Goal: Check status: Check status

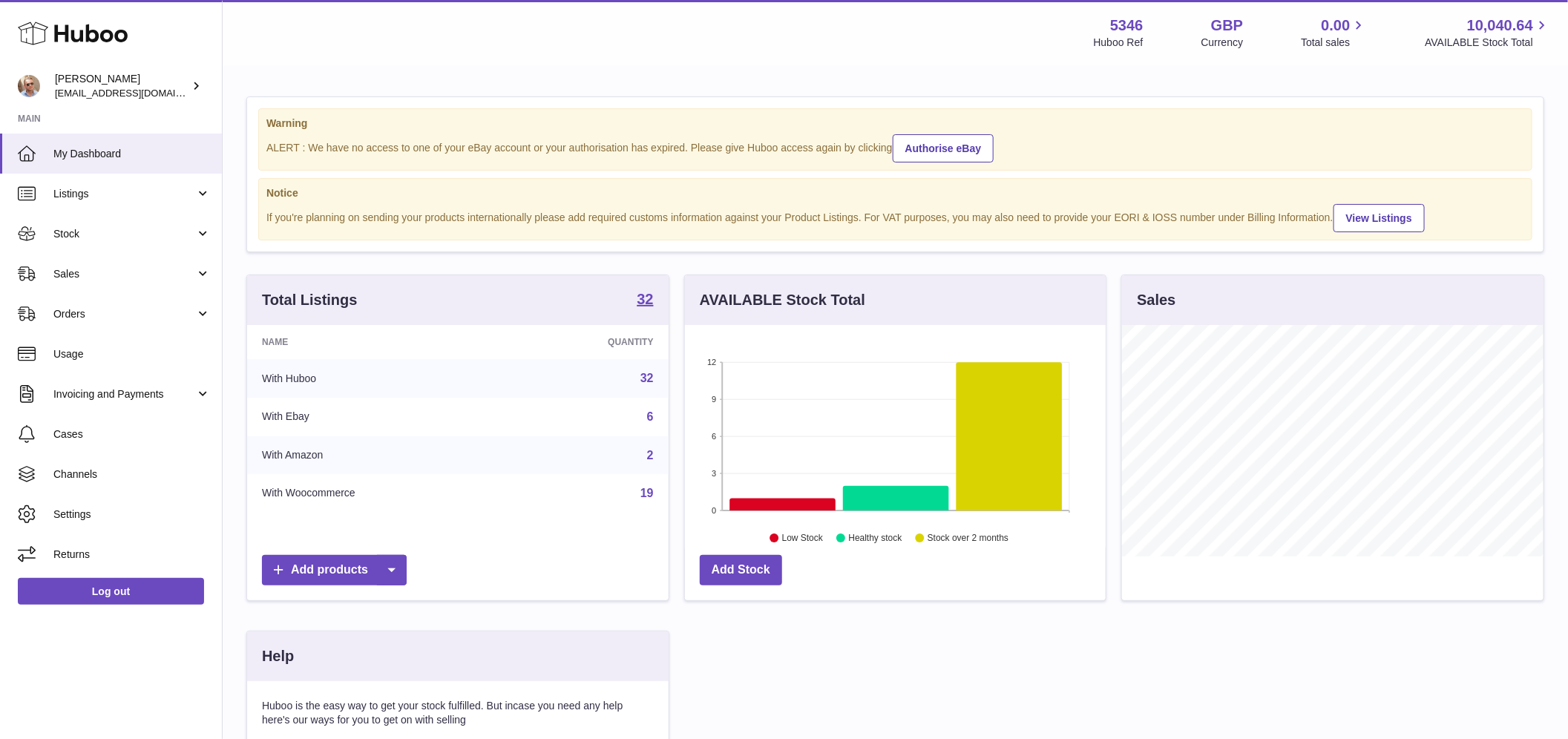
scroll to position [231, 421]
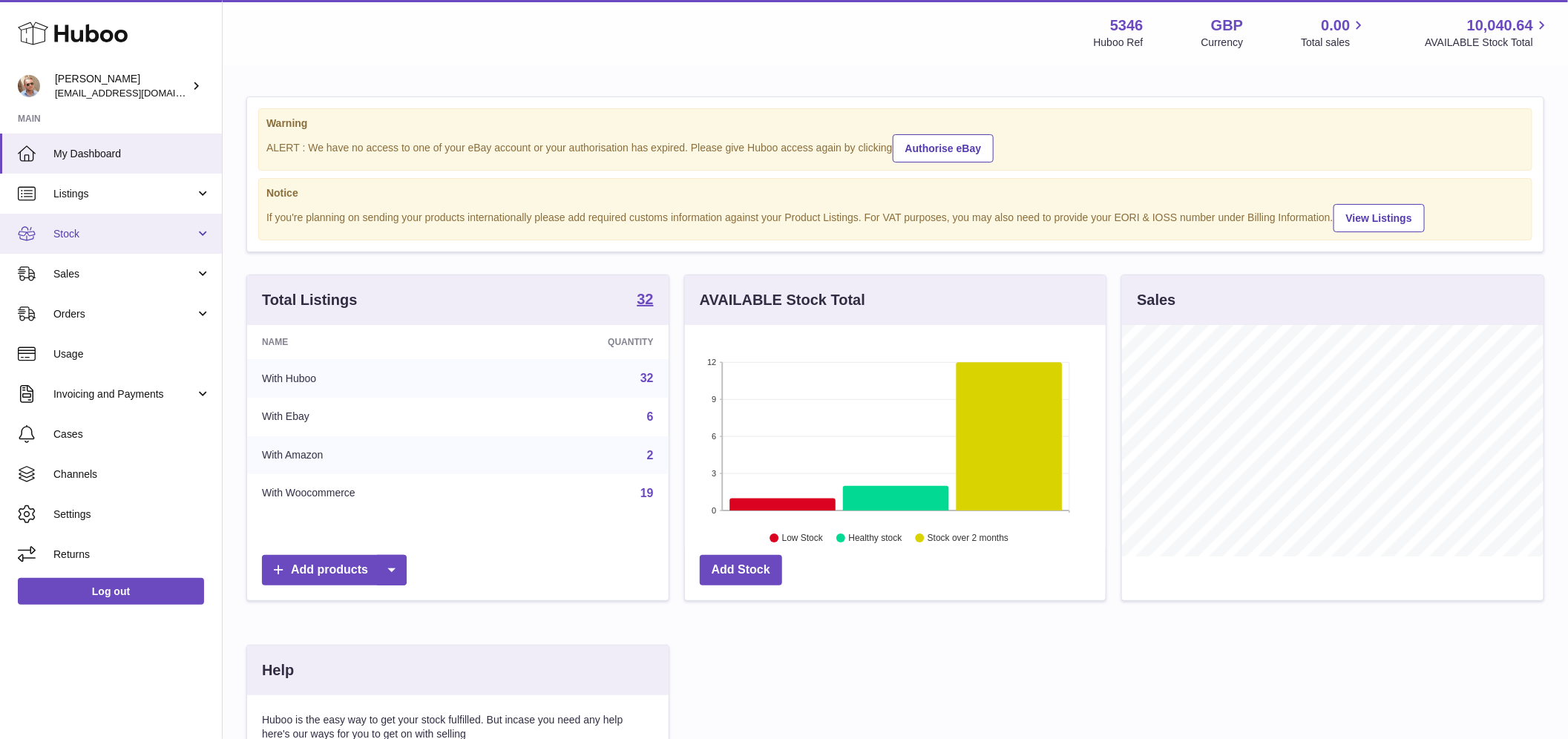
click at [85, 245] on link "Stock" at bounding box center [111, 233] width 221 height 40
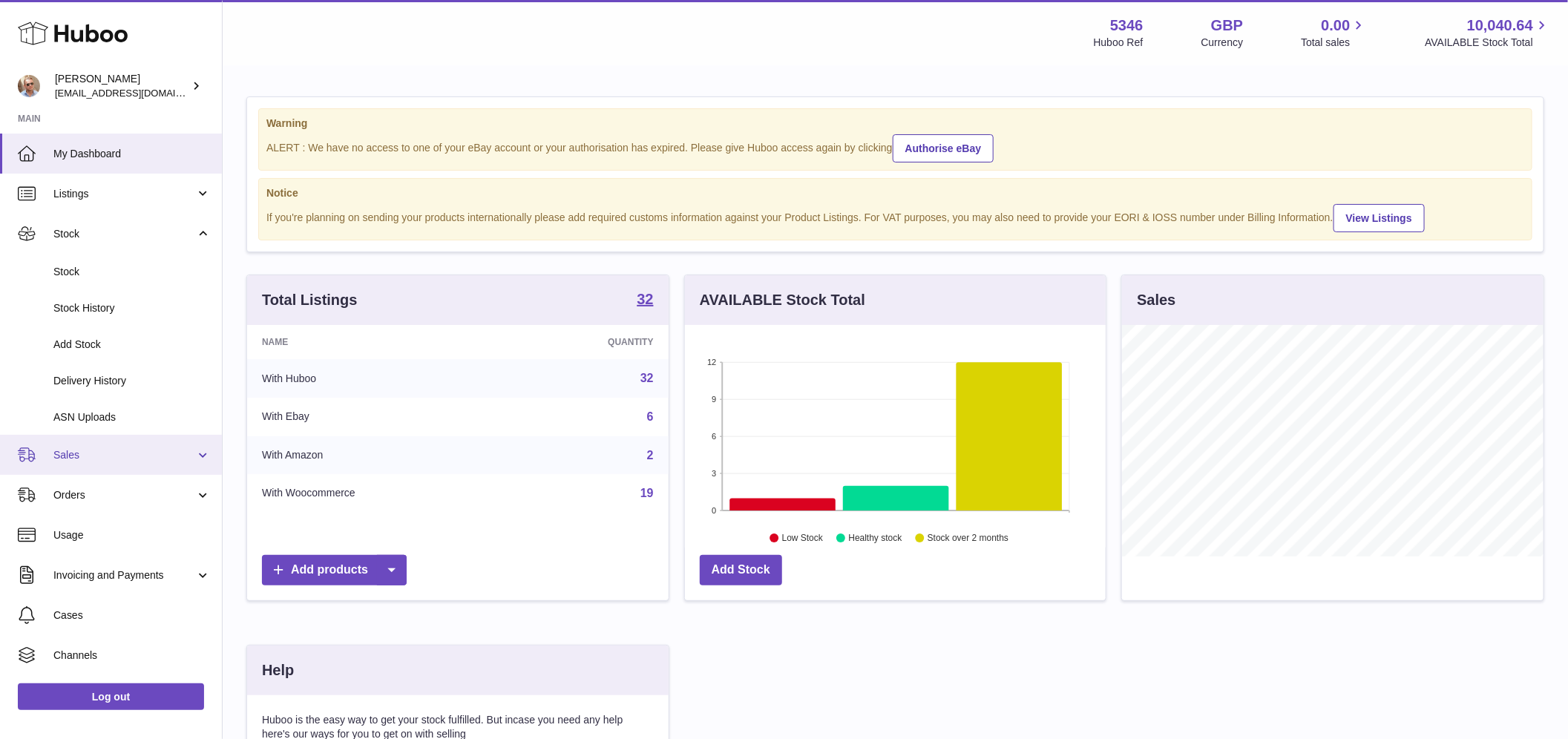
click at [93, 451] on span "Sales" at bounding box center [124, 455] width 142 height 14
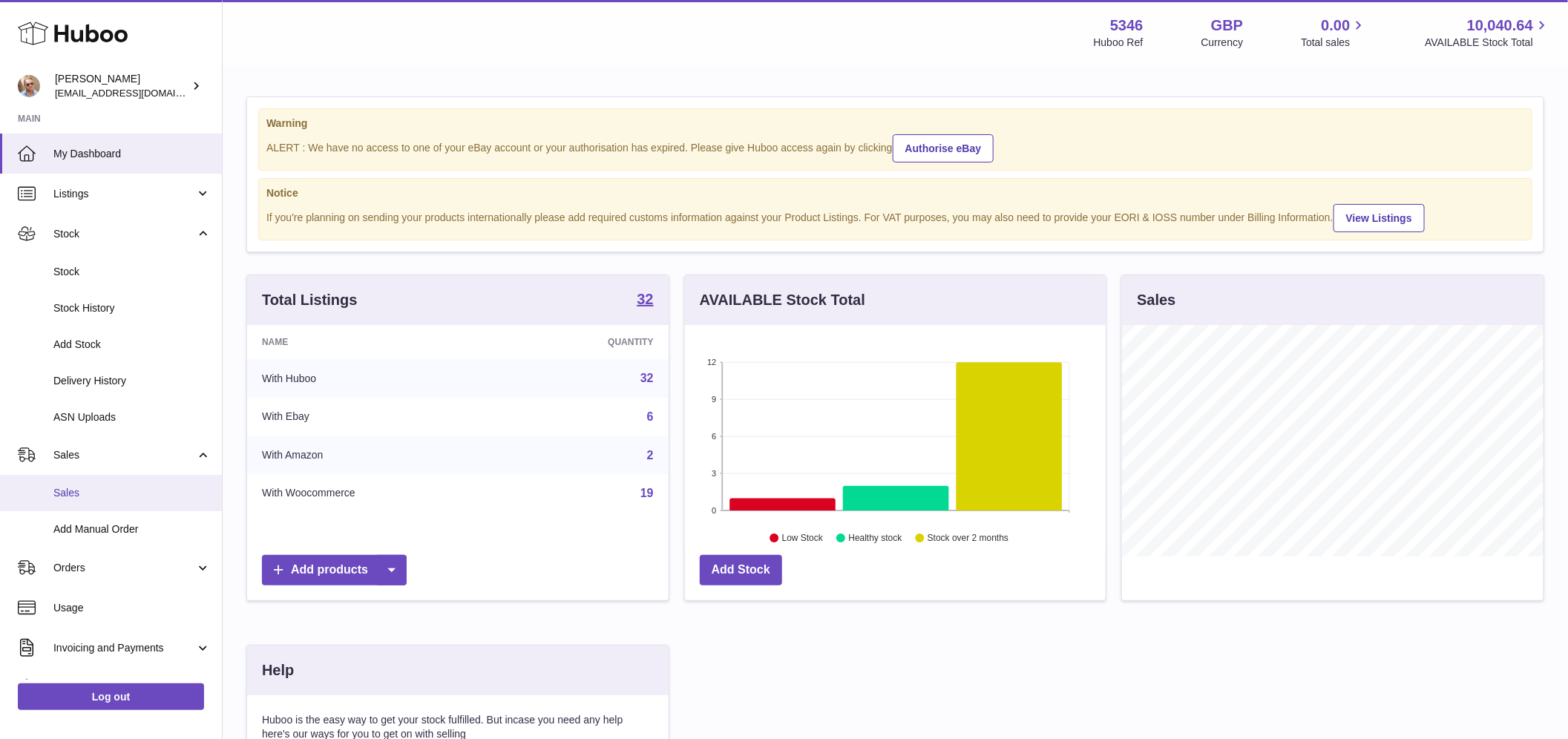
click at [95, 488] on span "Sales" at bounding box center [132, 493] width 158 height 14
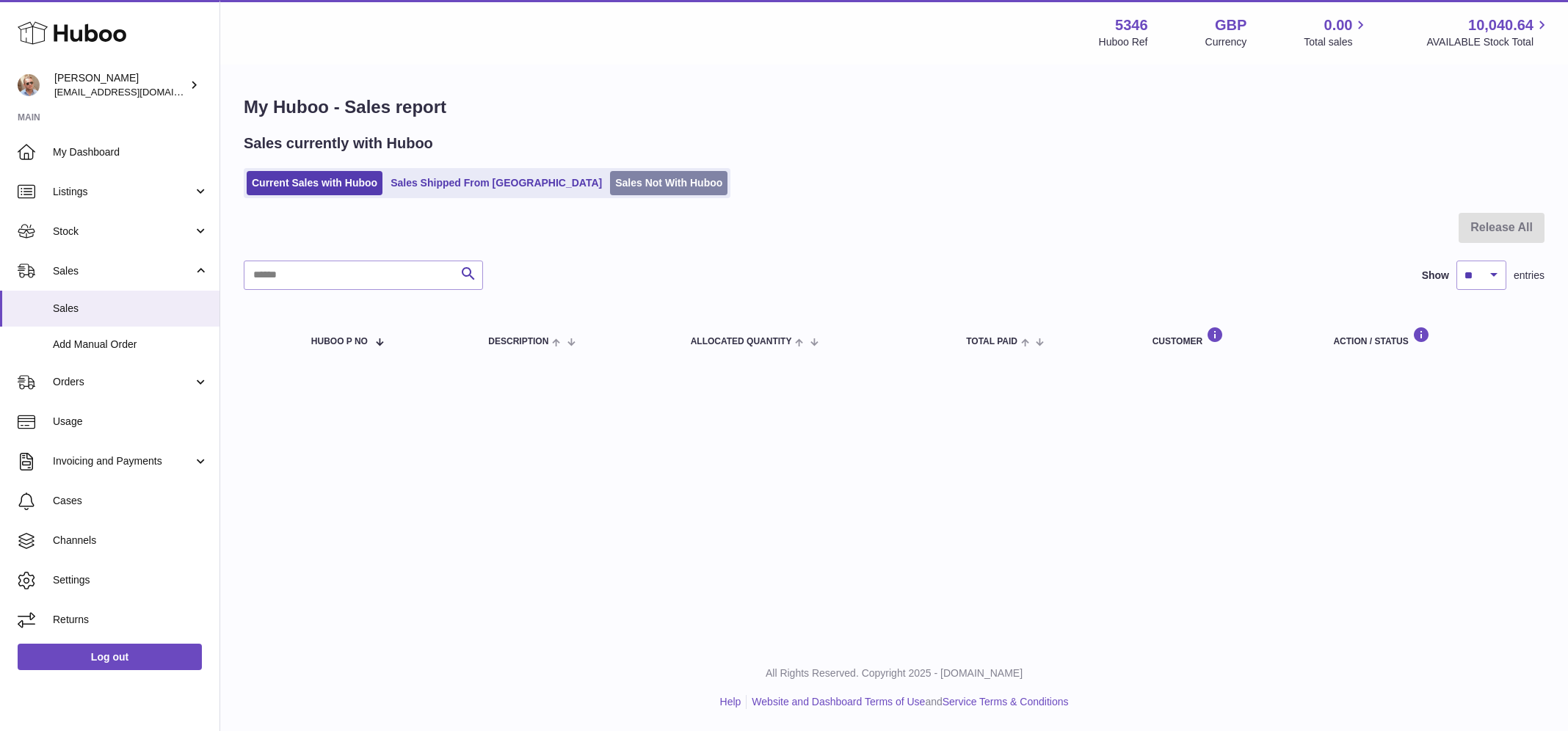
click at [610, 180] on link "Sales Not With Huboo" at bounding box center [668, 182] width 117 height 24
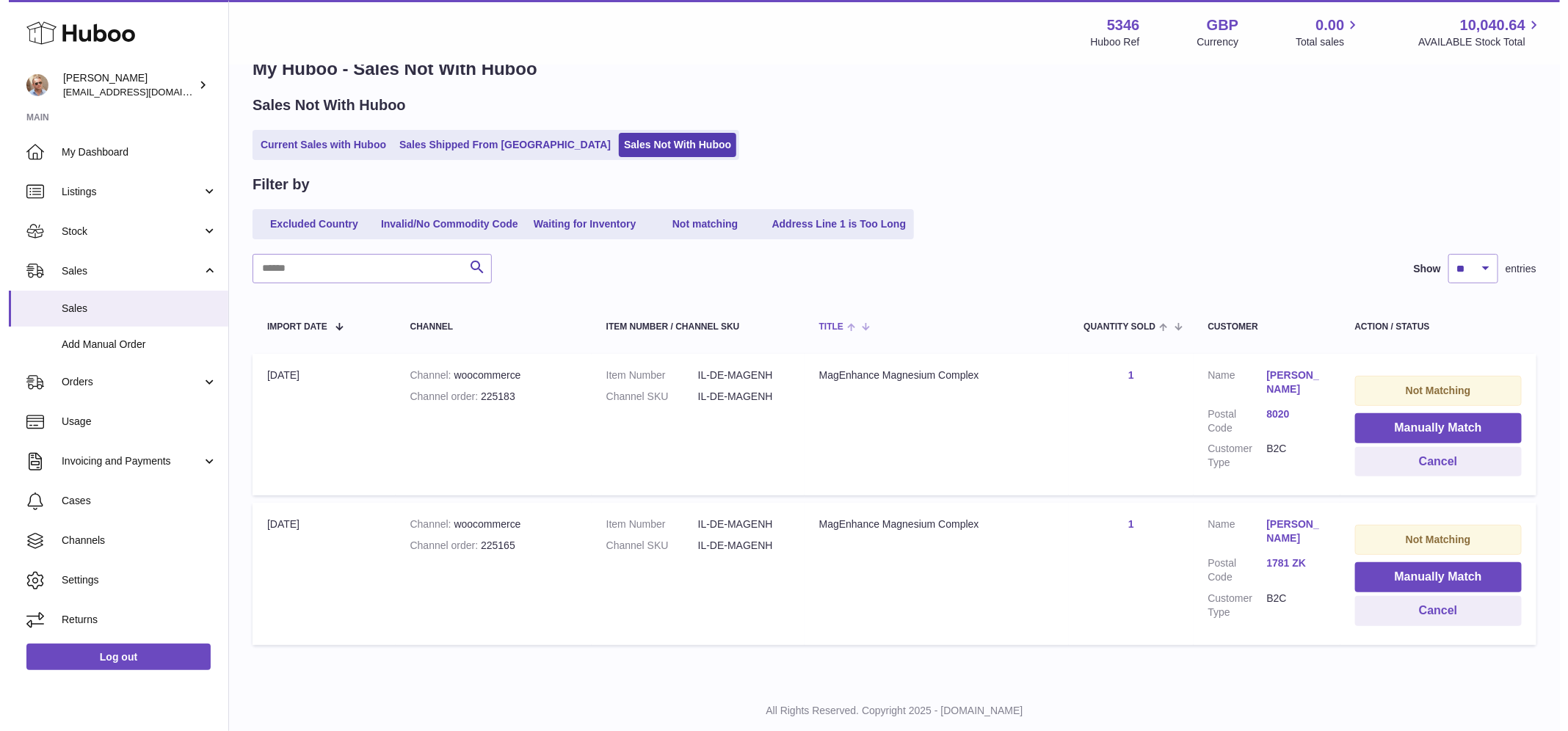
scroll to position [74, 0]
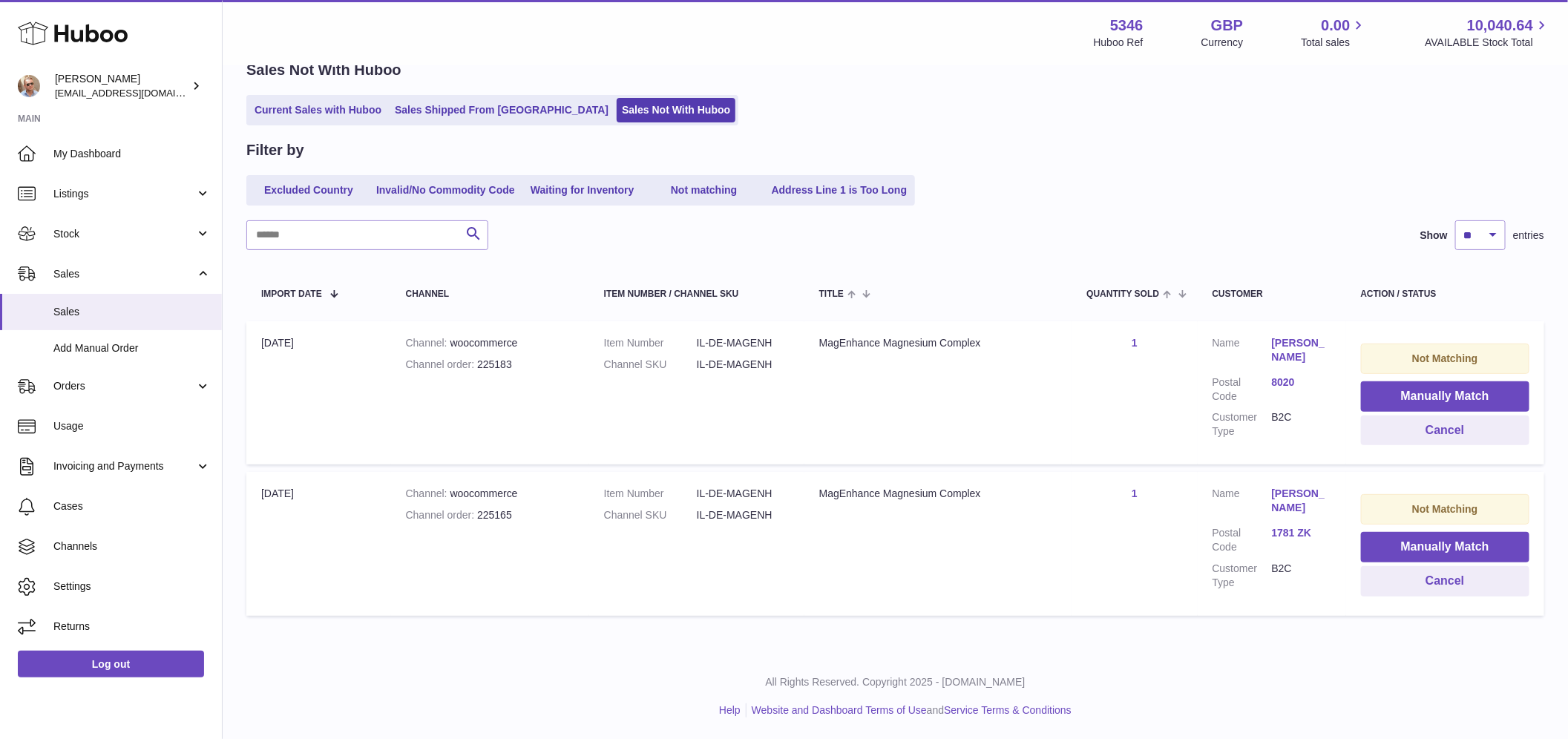
click at [1292, 347] on link "[PERSON_NAME]" at bounding box center [1301, 350] width 60 height 28
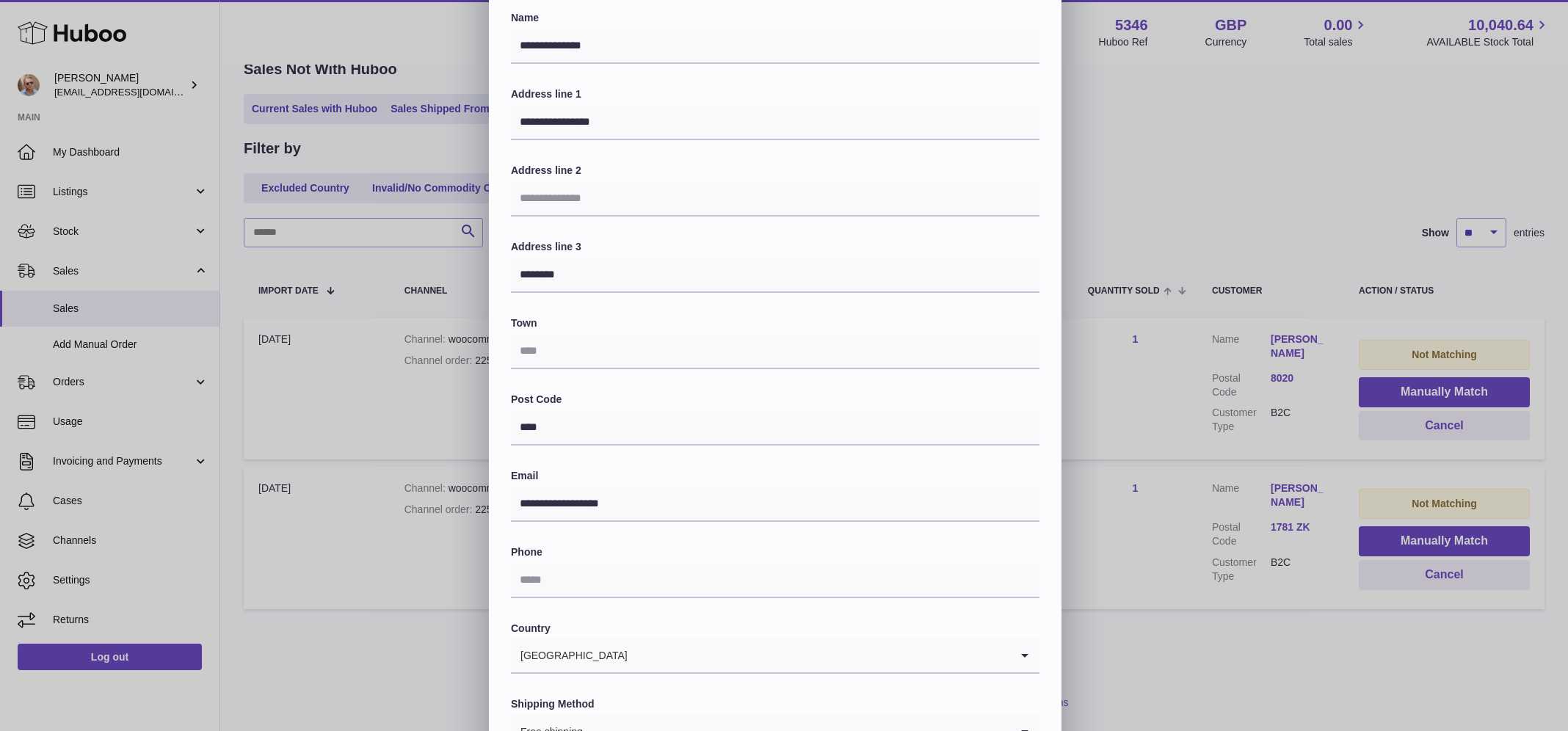
scroll to position [0, 0]
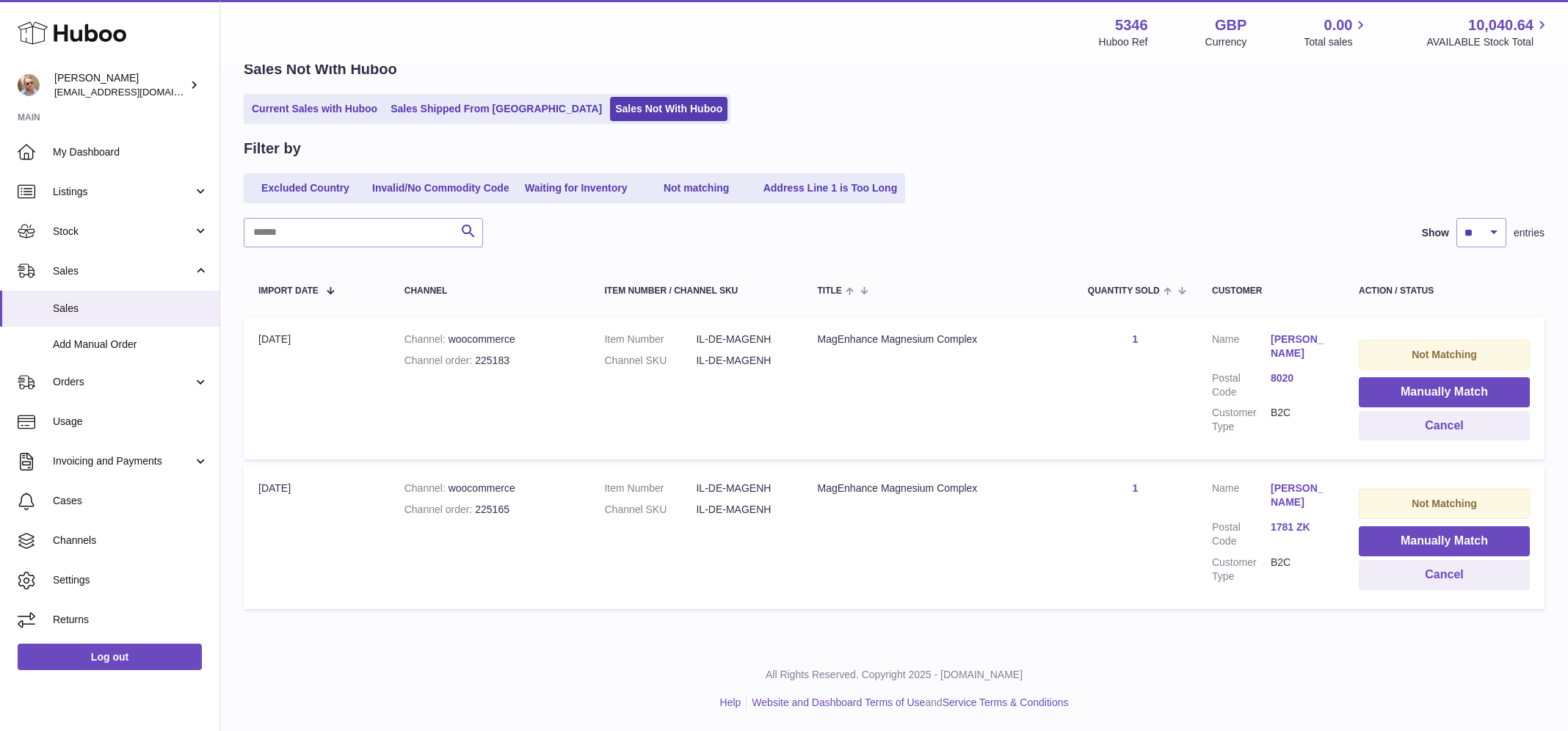
click at [1248, 141] on div at bounding box center [784, 366] width 1568 height 731
click at [1282, 494] on link "[PERSON_NAME]" at bounding box center [1288, 495] width 59 height 28
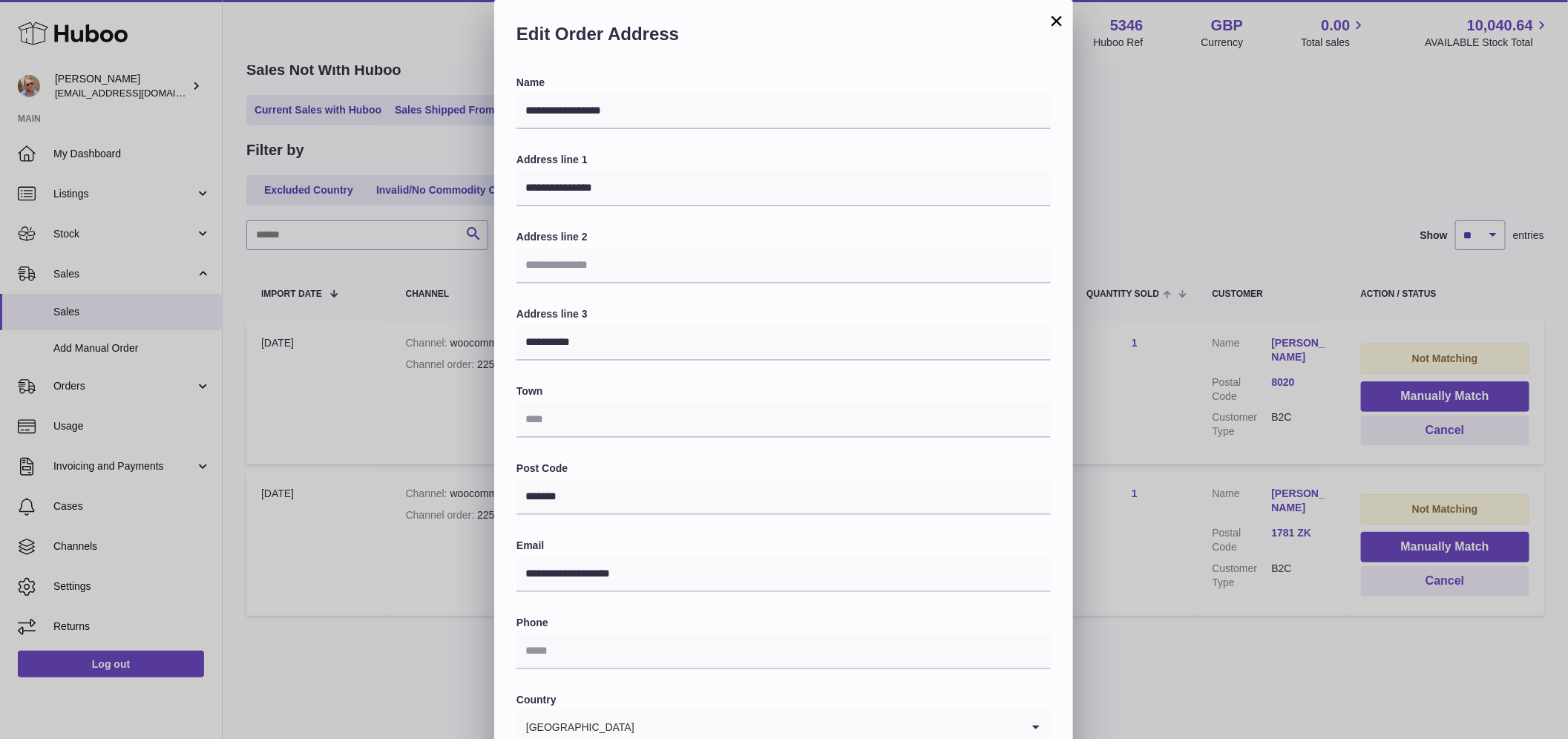
click at [1321, 142] on div "**********" at bounding box center [784, 445] width 1568 height 891
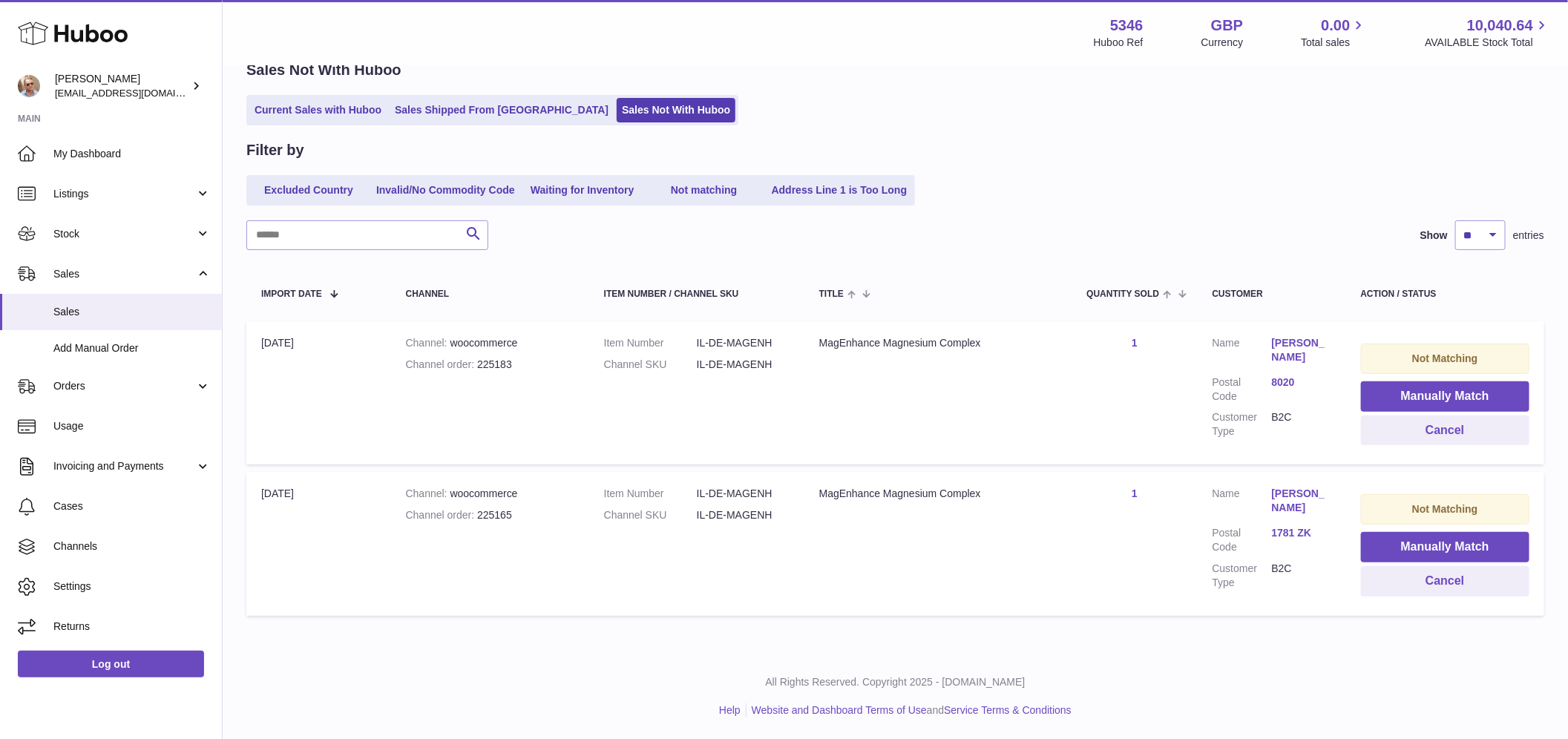
click at [1146, 194] on div "Excluded Country Invalid/No Commodity Code Waiting for Inventory Not matching A…" at bounding box center [895, 190] width 1298 height 30
click at [1147, 194] on div "Excluded Country Invalid/No Commodity Code Waiting for Inventory Not matching A…" at bounding box center [895, 190] width 1298 height 30
